Goal: Task Accomplishment & Management: Manage account settings

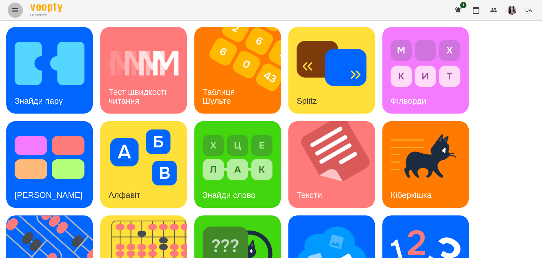
click at [11, 11] on icon "Menu" at bounding box center [15, 10] width 8 height 8
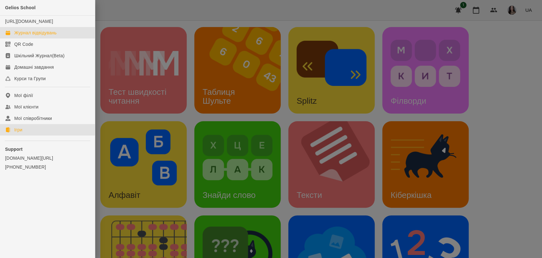
click at [41, 36] on div "Журнал відвідувань" at bounding box center [35, 33] width 42 height 6
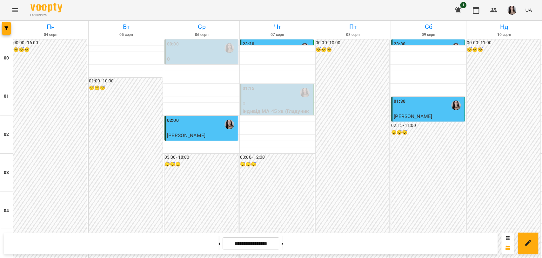
click at [283, 243] on button at bounding box center [283, 243] width 2 height 14
type input "**********"
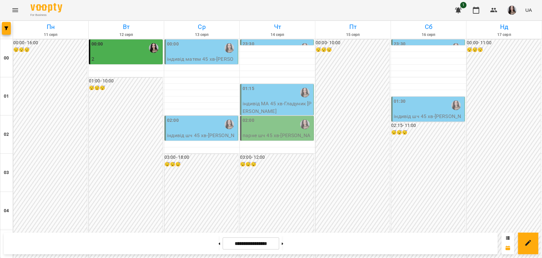
scroll to position [0, 0]
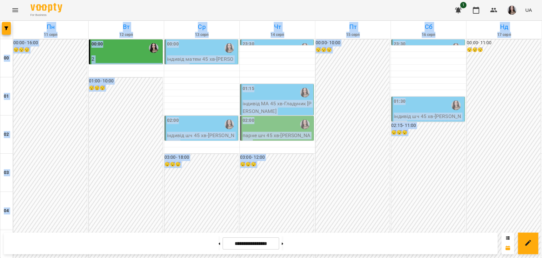
drag, startPoint x: 539, startPoint y: 11, endPoint x: 541, endPoint y: 91, distance: 80.0
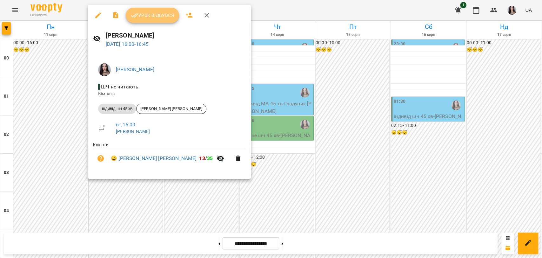
click at [148, 14] on span "Урок відбувся" at bounding box center [152, 15] width 43 height 8
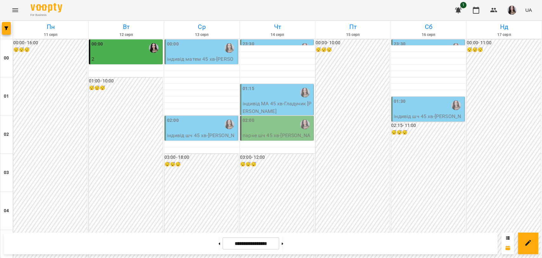
scroll to position [608, 0]
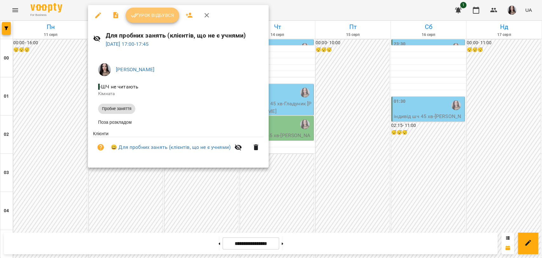
click at [150, 16] on span "Урок відбувся" at bounding box center [152, 15] width 43 height 8
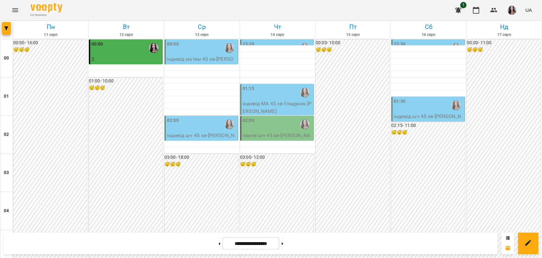
scroll to position [626, 0]
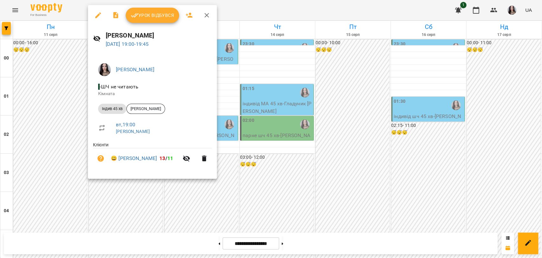
click at [151, 14] on span "Урок відбувся" at bounding box center [152, 15] width 43 height 8
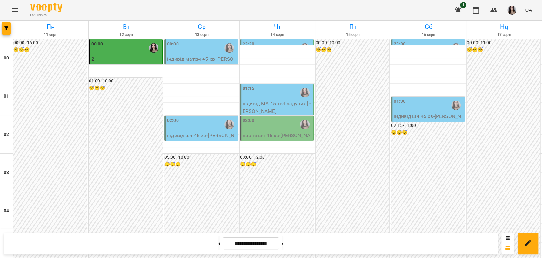
scroll to position [620, 0]
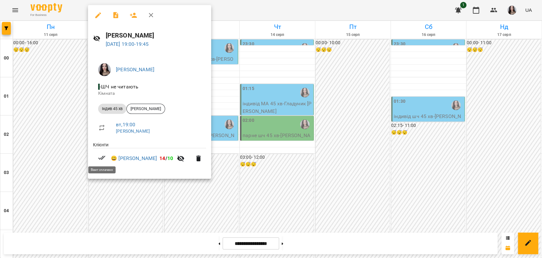
click at [100, 158] on icon at bounding box center [101, 157] width 7 height 4
click at [125, 158] on link "😀 [PERSON_NAME]" at bounding box center [134, 158] width 46 height 8
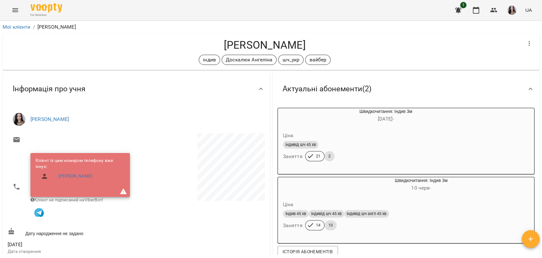
drag, startPoint x: 532, startPoint y: 53, endPoint x: 536, endPoint y: 50, distance: 5.3
click at [536, 50] on div "Мої клієнти / [PERSON_NAME] [PERSON_NAME] індив [PERSON_NAME] шч_укр вайбер Акт…" at bounding box center [270, 138] width 539 height 232
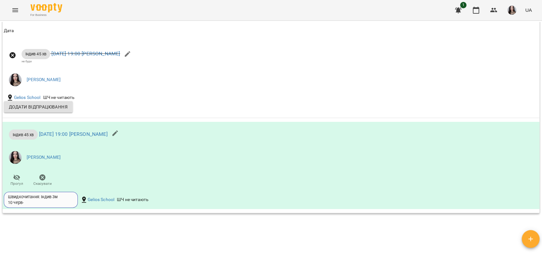
scroll to position [555, 0]
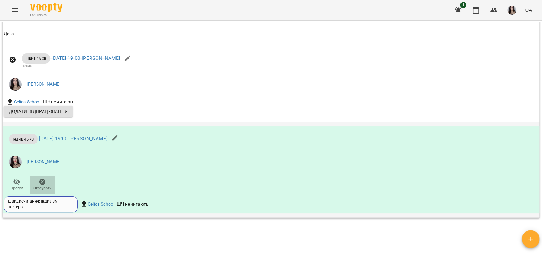
click at [42, 184] on icon "button" at bounding box center [43, 182] width 8 height 8
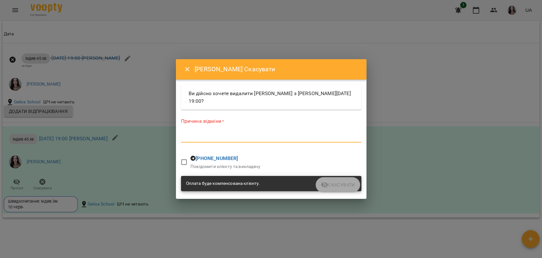
click at [222, 136] on textarea at bounding box center [271, 137] width 180 height 6
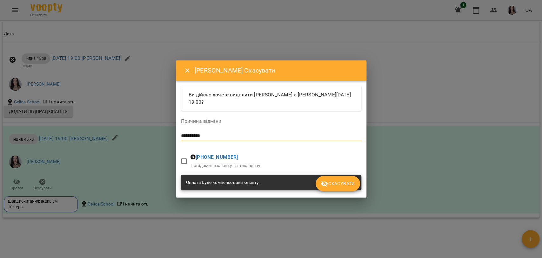
type textarea "**********"
click at [354, 183] on span "Скасувати" at bounding box center [338, 183] width 34 height 8
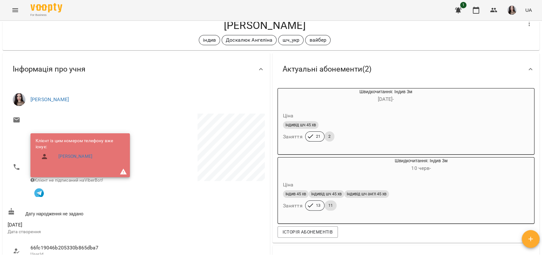
scroll to position [0, 0]
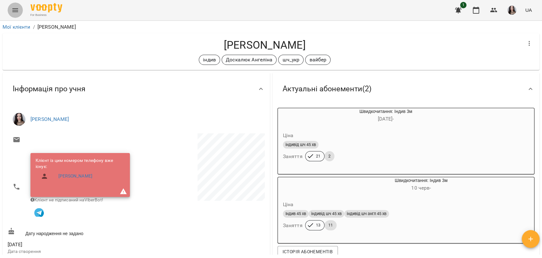
click at [10, 15] on button "Menu" at bounding box center [15, 10] width 15 height 15
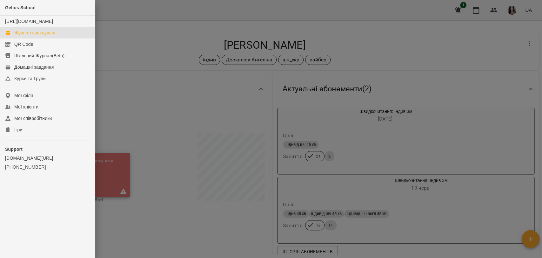
click at [40, 36] on div "Журнал відвідувань" at bounding box center [35, 33] width 42 height 6
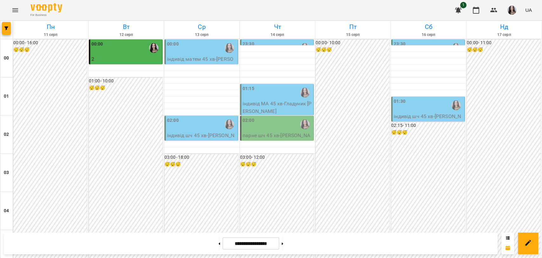
scroll to position [597, 0]
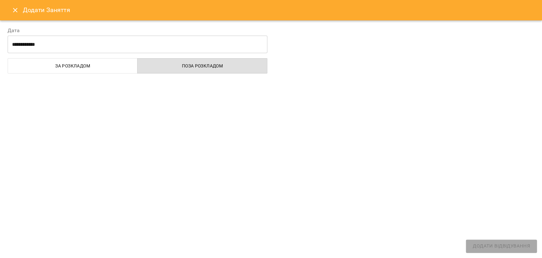
select select "**********"
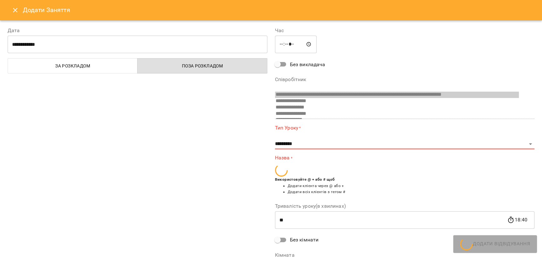
scroll to position [92, 0]
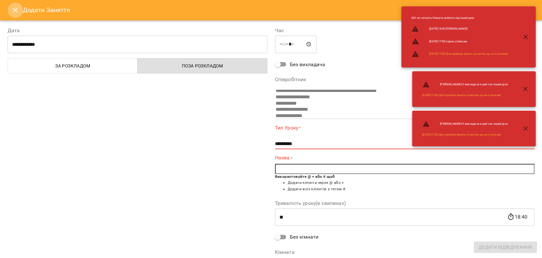
click at [13, 11] on icon "Close" at bounding box center [15, 10] width 4 height 4
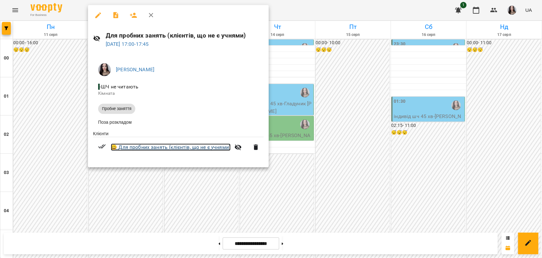
click at [150, 148] on link "😀 Для пробних занять (клієнтів, що не є учнями)" at bounding box center [171, 147] width 120 height 8
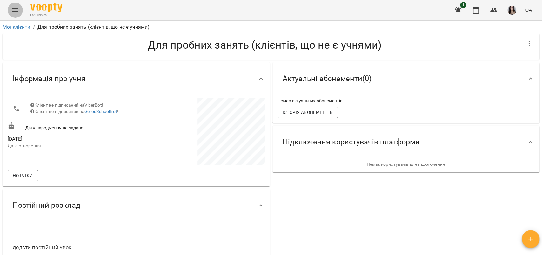
click at [20, 6] on button "Menu" at bounding box center [15, 10] width 15 height 15
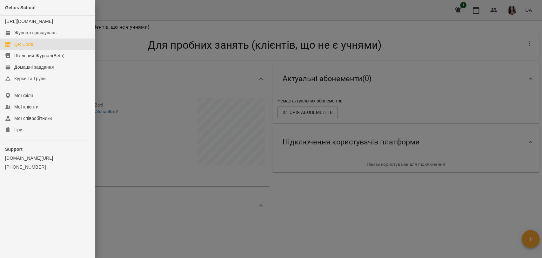
click at [36, 45] on link "QR Code" at bounding box center [47, 43] width 95 height 11
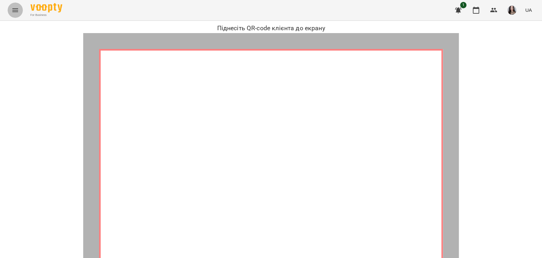
click at [18, 8] on icon "Menu" at bounding box center [15, 10] width 8 height 8
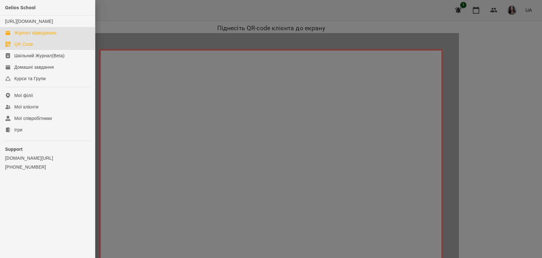
click at [13, 38] on link "Журнал відвідувань" at bounding box center [47, 32] width 95 height 11
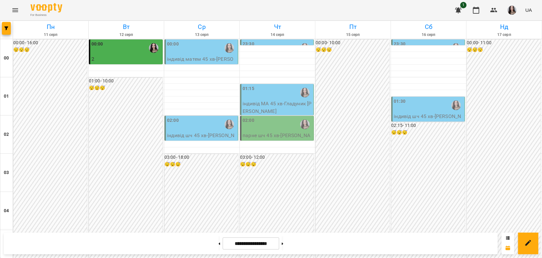
scroll to position [391, 0]
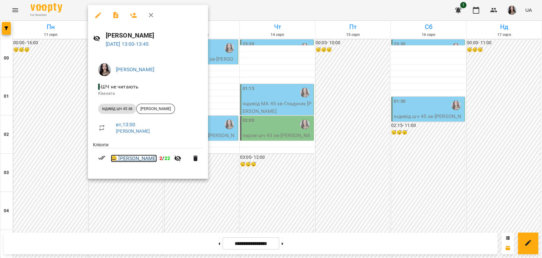
click at [132, 157] on link "😀 [PERSON_NAME]" at bounding box center [134, 158] width 46 height 8
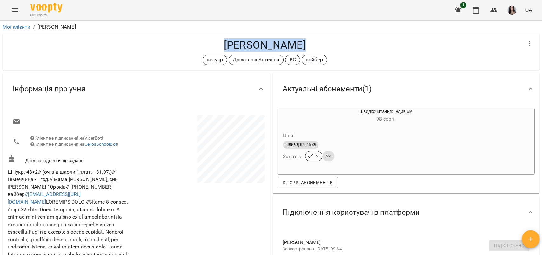
drag, startPoint x: 218, startPoint y: 41, endPoint x: 307, endPoint y: 43, distance: 89.2
click at [307, 43] on h4 "[PERSON_NAME]" at bounding box center [265, 44] width 514 height 13
copy h4 "[PERSON_NAME]"
click at [17, 13] on icon "Menu" at bounding box center [15, 10] width 8 height 8
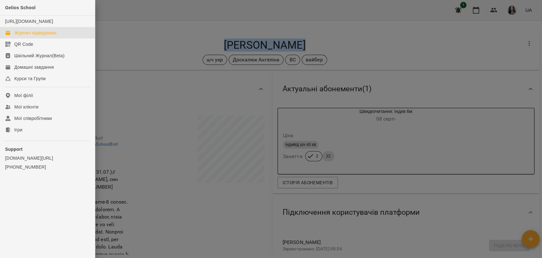
click at [38, 36] on div "Журнал відвідувань" at bounding box center [35, 33] width 42 height 6
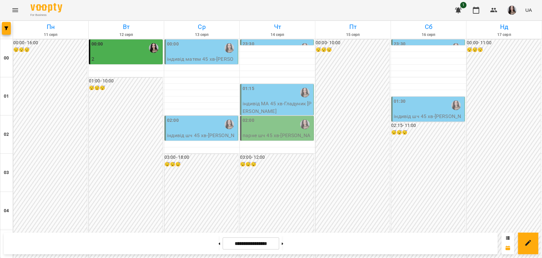
click at [213, 53] on div "00:00" at bounding box center [202, 48] width 70 height 15
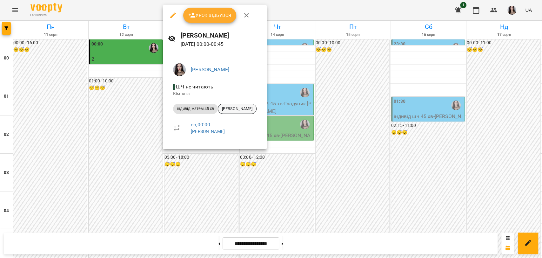
click at [226, 109] on span "[PERSON_NAME]" at bounding box center [237, 109] width 38 height 6
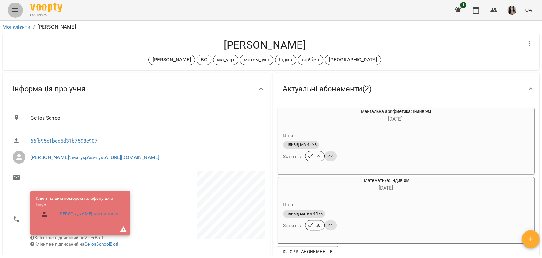
click at [13, 9] on icon "Menu" at bounding box center [15, 10] width 8 height 8
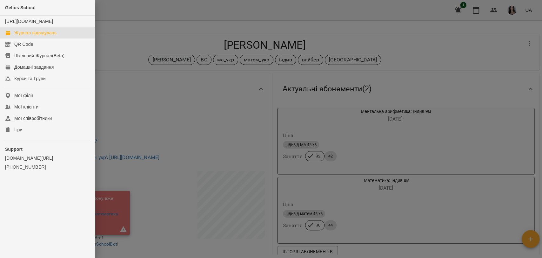
click at [31, 36] on div "Журнал відвідувань" at bounding box center [35, 33] width 42 height 6
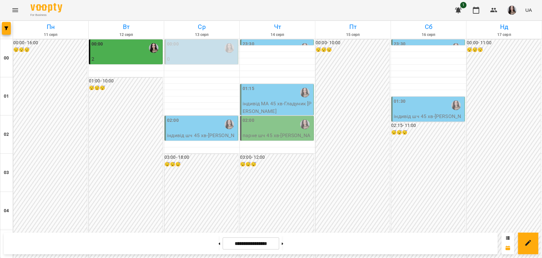
click at [179, 59] on p "0" at bounding box center [202, 59] width 70 height 8
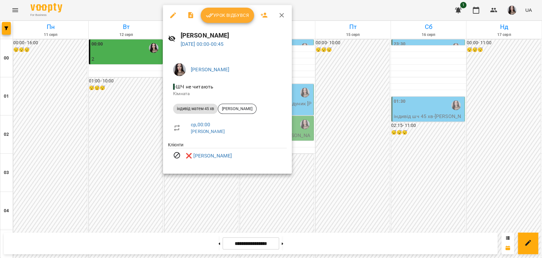
click at [129, 17] on div at bounding box center [271, 129] width 542 height 258
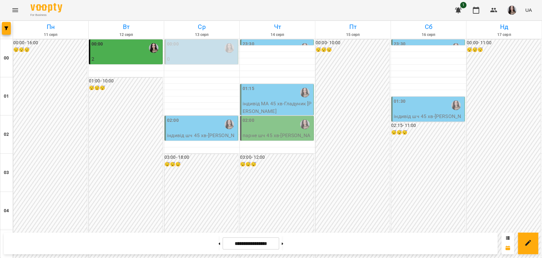
scroll to position [725, 0]
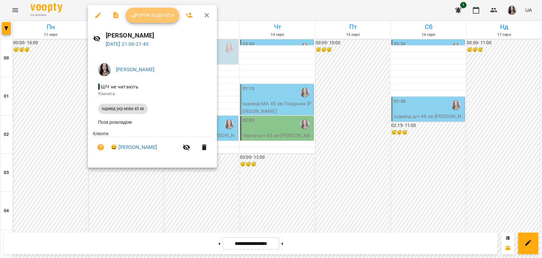
click at [152, 15] on span "Урок відбувся" at bounding box center [152, 15] width 43 height 8
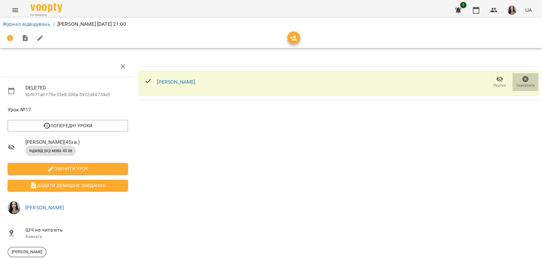
click at [522, 81] on icon "button" at bounding box center [525, 79] width 6 height 6
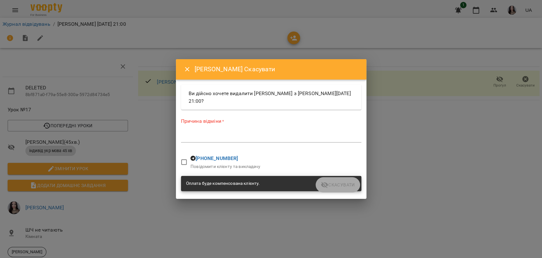
click at [206, 139] on textarea at bounding box center [271, 137] width 180 height 6
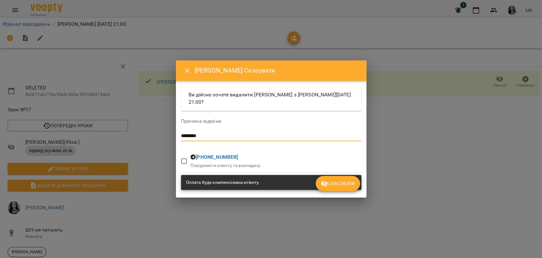
type textarea "********"
click at [342, 186] on span "Скасувати" at bounding box center [338, 183] width 34 height 8
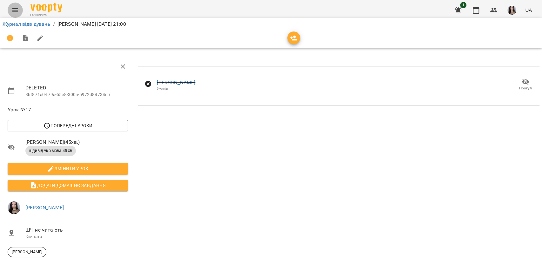
click at [14, 9] on icon "Menu" at bounding box center [15, 10] width 8 height 8
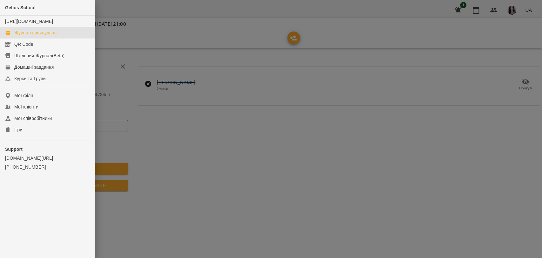
click at [34, 38] on link "Журнал відвідувань" at bounding box center [47, 32] width 95 height 11
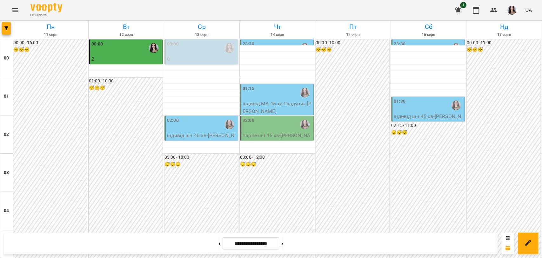
scroll to position [361, 0]
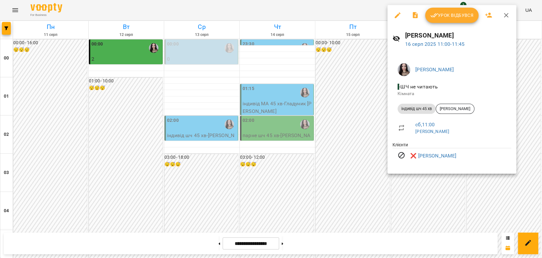
click at [361, 196] on div at bounding box center [271, 129] width 542 height 258
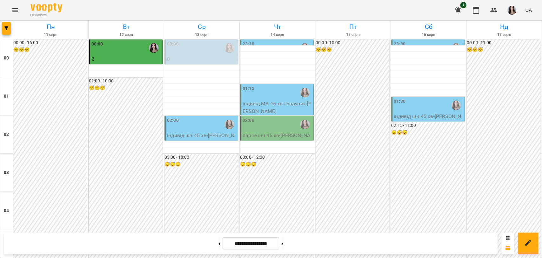
scroll to position [0, 0]
click at [283, 247] on button at bounding box center [283, 243] width 2 height 14
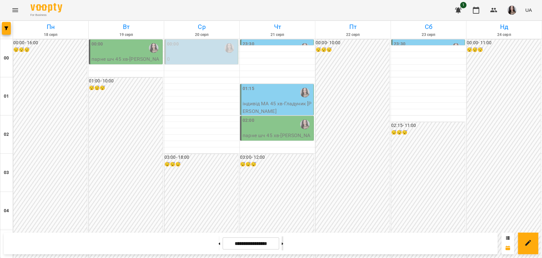
click at [283, 243] on icon at bounding box center [283, 243] width 2 height 2
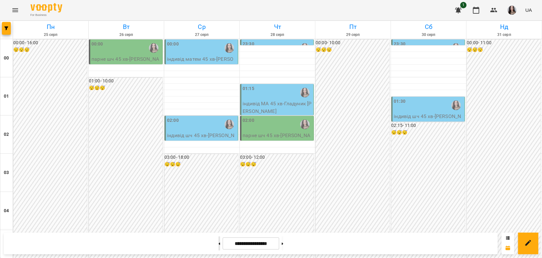
click at [218, 244] on button at bounding box center [219, 243] width 2 height 14
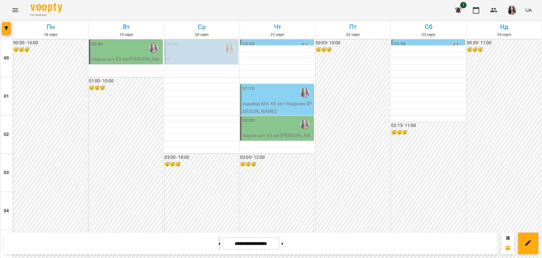
click at [218, 244] on button at bounding box center [219, 243] width 2 height 14
type input "**********"
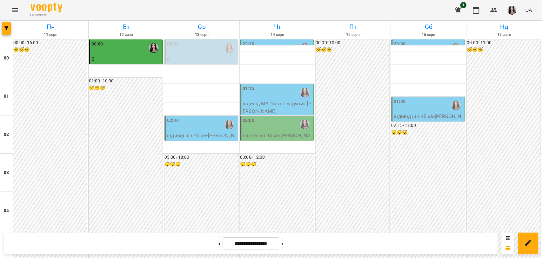
scroll to position [725, 0]
click at [523, 255] on div "**********" at bounding box center [271, 242] width 542 height 29
